Goal: Task Accomplishment & Management: Complete application form

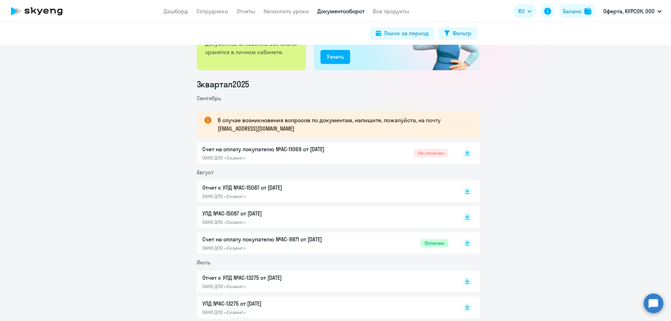
scroll to position [70, 0]
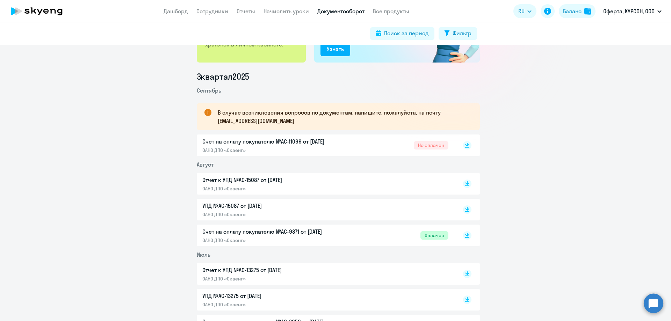
click at [222, 144] on p "Счет на оплату покупателю №AC-11069 от [DATE]" at bounding box center [275, 141] width 147 height 8
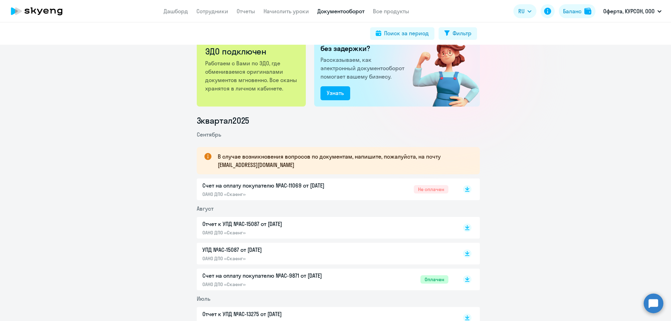
scroll to position [0, 0]
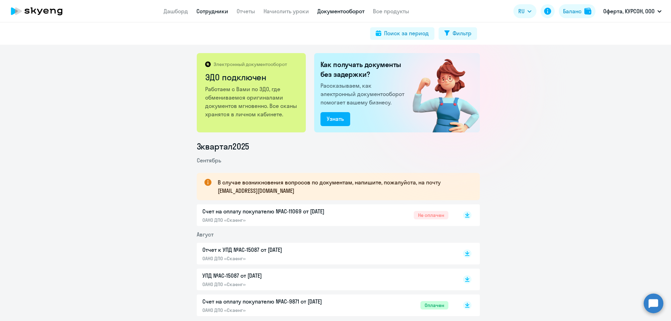
click at [218, 10] on link "Сотрудники" at bounding box center [213, 11] width 32 height 7
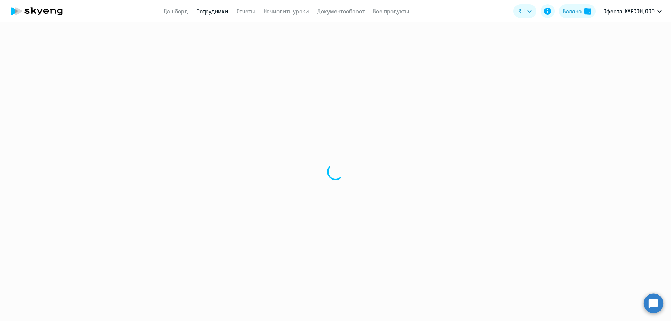
select select "30"
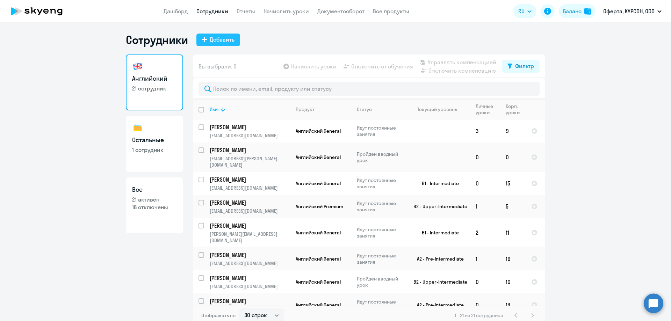
click at [225, 44] on button "Добавить" at bounding box center [219, 40] width 44 height 13
select select "english_adult_not_native_speaker"
select select "3"
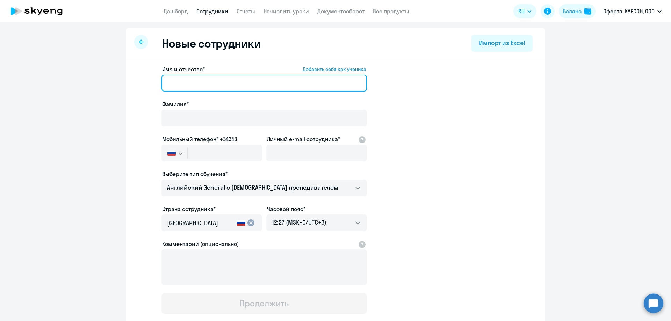
click at [191, 83] on input "Имя и отчество* Добавить себя как ученика" at bounding box center [265, 83] width 206 height 17
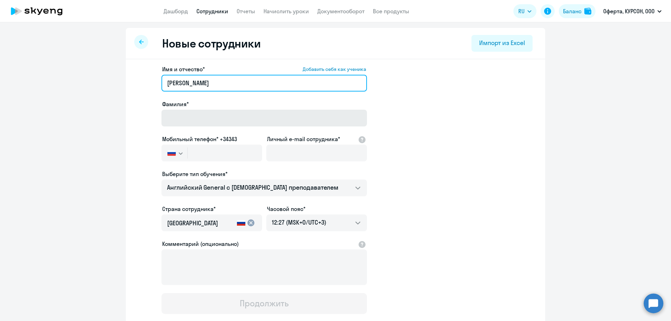
type input "[PERSON_NAME]"
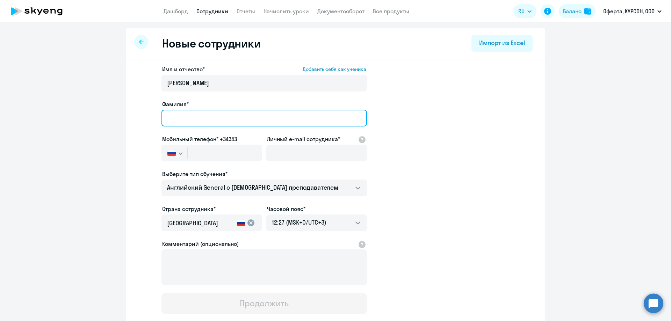
click at [200, 118] on input "Фамилия*" at bounding box center [265, 118] width 206 height 17
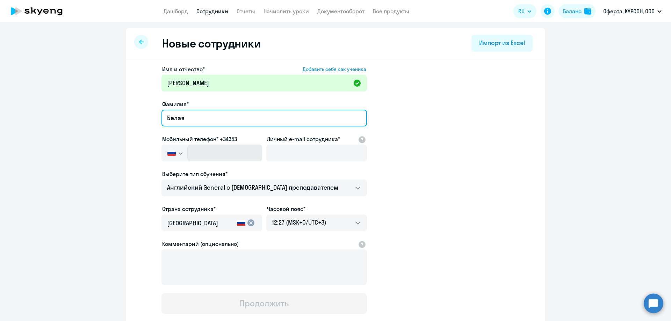
type input "Белая"
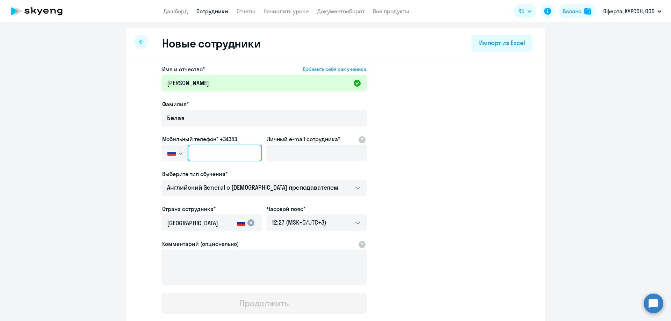
click at [212, 152] on input "text" at bounding box center [225, 153] width 74 height 17
paste input "[PHONE_NUMBER]"
type input "[PHONE_NUMBER]"
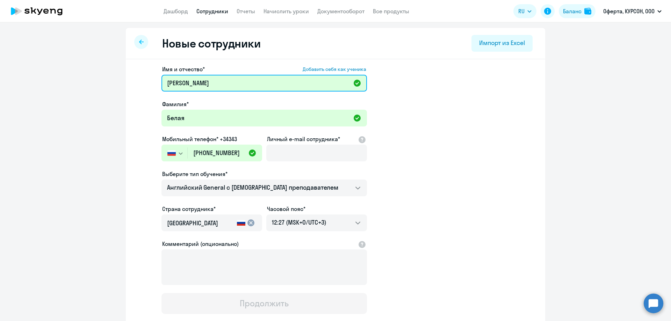
click at [259, 78] on input "[PERSON_NAME]" at bounding box center [265, 83] width 206 height 17
paste input "Хизировна"
type input "[PERSON_NAME]"
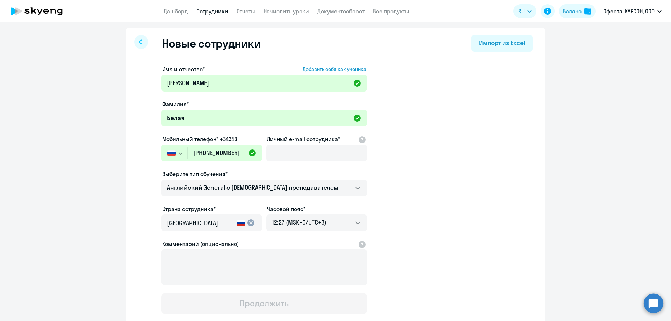
click at [436, 189] on app-new-student-form "Имя и отчество* Добавить себя как ученика [PERSON_NAME]* Белая Мобильный телефо…" at bounding box center [335, 189] width 397 height 249
drag, startPoint x: 307, startPoint y: 151, endPoint x: 311, endPoint y: 155, distance: 5.2
click at [307, 151] on input "Личный e-mail сотрудника*" at bounding box center [316, 153] width 101 height 17
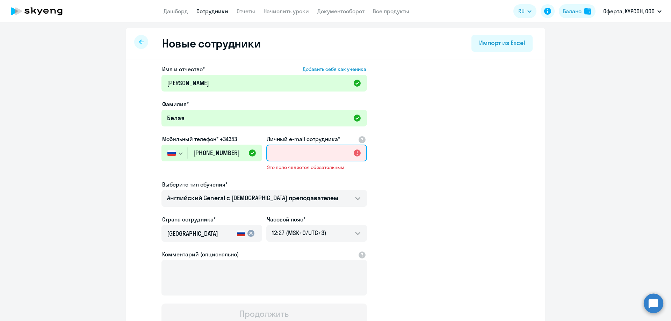
paste input "Хизировна"
type input "Хизировна"
drag, startPoint x: 312, startPoint y: 155, endPoint x: 251, endPoint y: 151, distance: 61.0
click at [251, 151] on div "Имя и отчество* Добавить себя как ученика [PERSON_NAME]* Белая Мобильный телефо…" at bounding box center [265, 195] width 206 height 260
paste input "[EMAIL_ADDRESS][DOMAIN_NAME]"
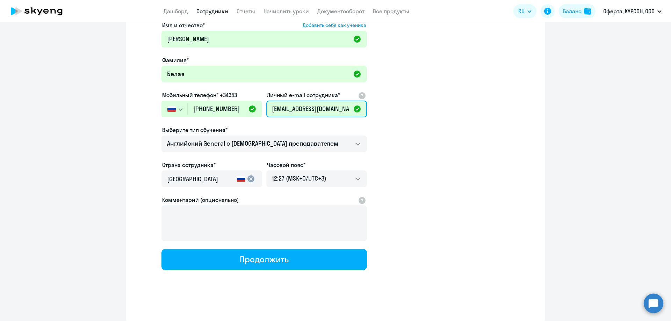
scroll to position [45, 0]
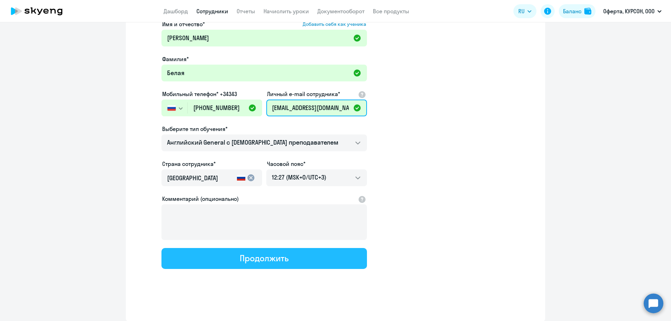
type input "[EMAIL_ADDRESS][DOMAIN_NAME]"
click at [256, 263] on div "Продолжить" at bounding box center [264, 258] width 49 height 11
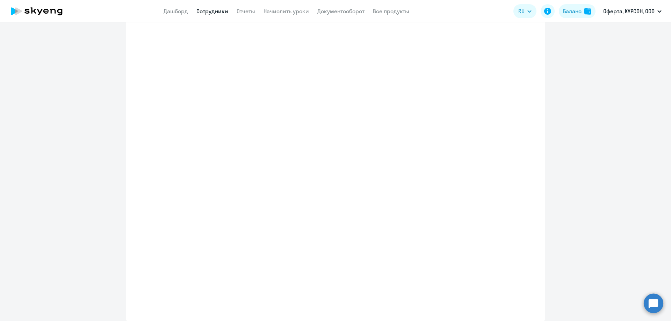
select select "english_adult_not_native_speaker"
select select "3"
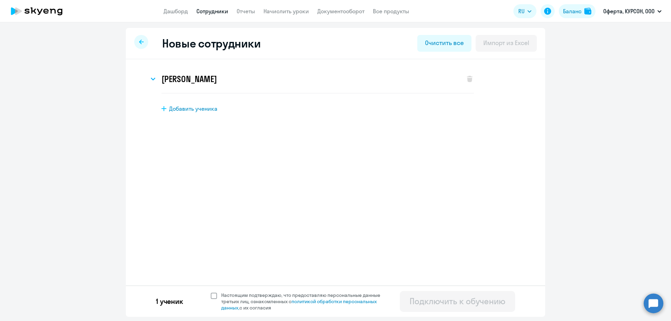
click at [216, 297] on span at bounding box center [214, 296] width 6 height 6
click at [211, 292] on input "Настоящим подтверждаю, что предоставляю персональные данные третьих лиц, ознако…" at bounding box center [211, 292] width 0 height 0
checkbox input "true"
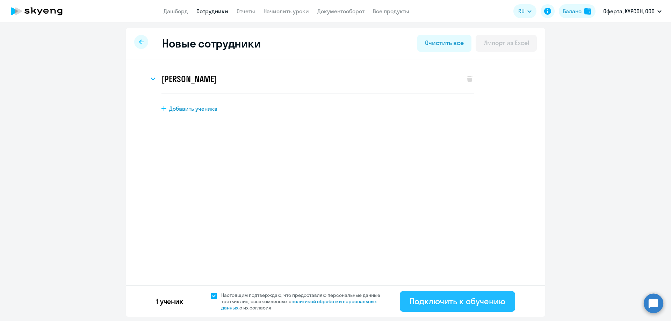
click at [476, 307] on div "Подключить к обучению" at bounding box center [458, 301] width 96 height 11
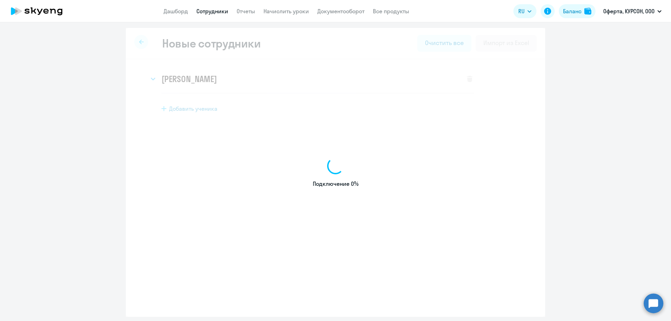
select select "english_adult_not_native_speaker"
select select "3"
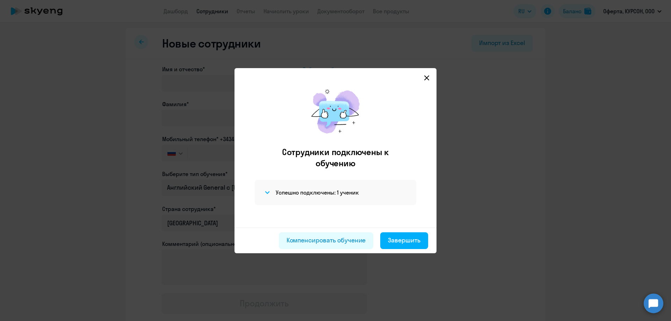
click at [427, 78] on icon at bounding box center [427, 77] width 5 height 5
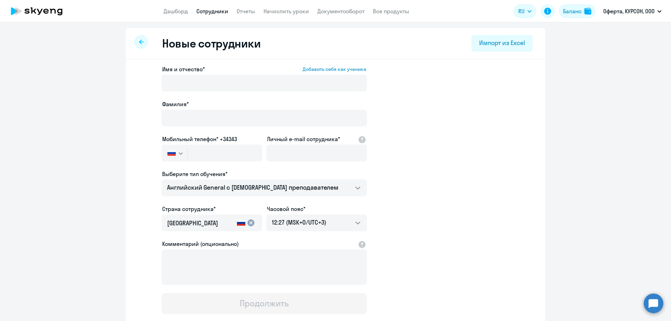
select select "30"
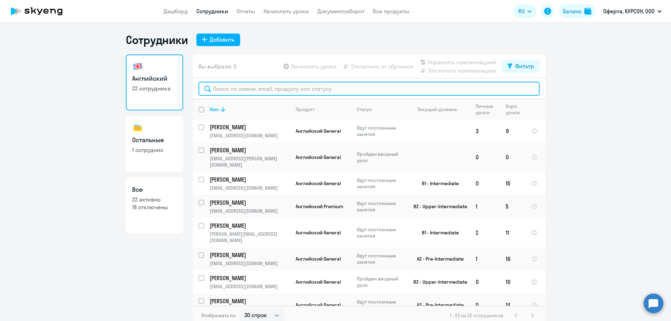
click at [277, 93] on input "text" at bounding box center [369, 89] width 341 height 14
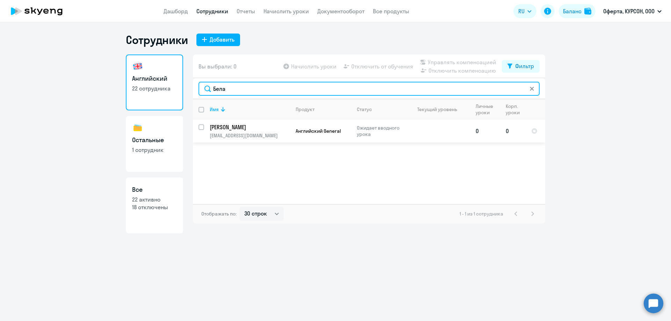
type input "Бела"
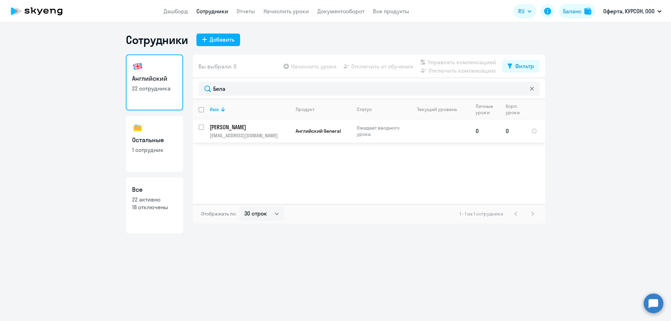
click at [215, 131] on p "[PERSON_NAME]" at bounding box center [249, 127] width 79 height 8
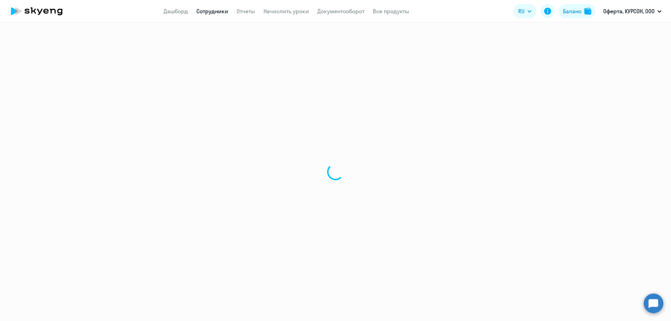
select select "english"
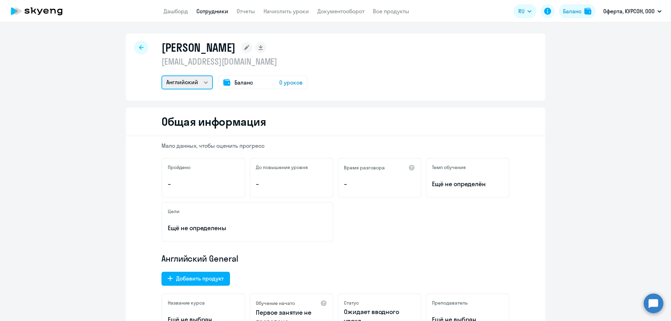
click at [206, 82] on select "Английский" at bounding box center [187, 83] width 51 height 14
click at [162, 76] on select "Английский" at bounding box center [187, 83] width 51 height 14
click at [252, 44] on rect at bounding box center [246, 47] width 11 height 11
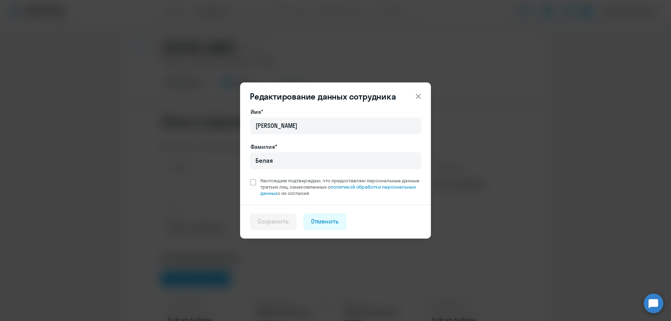
click at [419, 93] on icon at bounding box center [418, 96] width 8 height 8
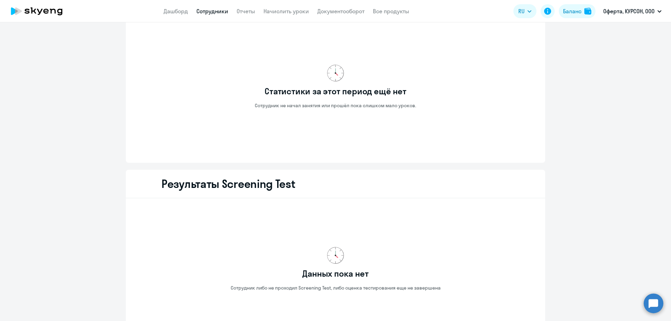
scroll to position [604, 0]
